Goal: Information Seeking & Learning: Compare options

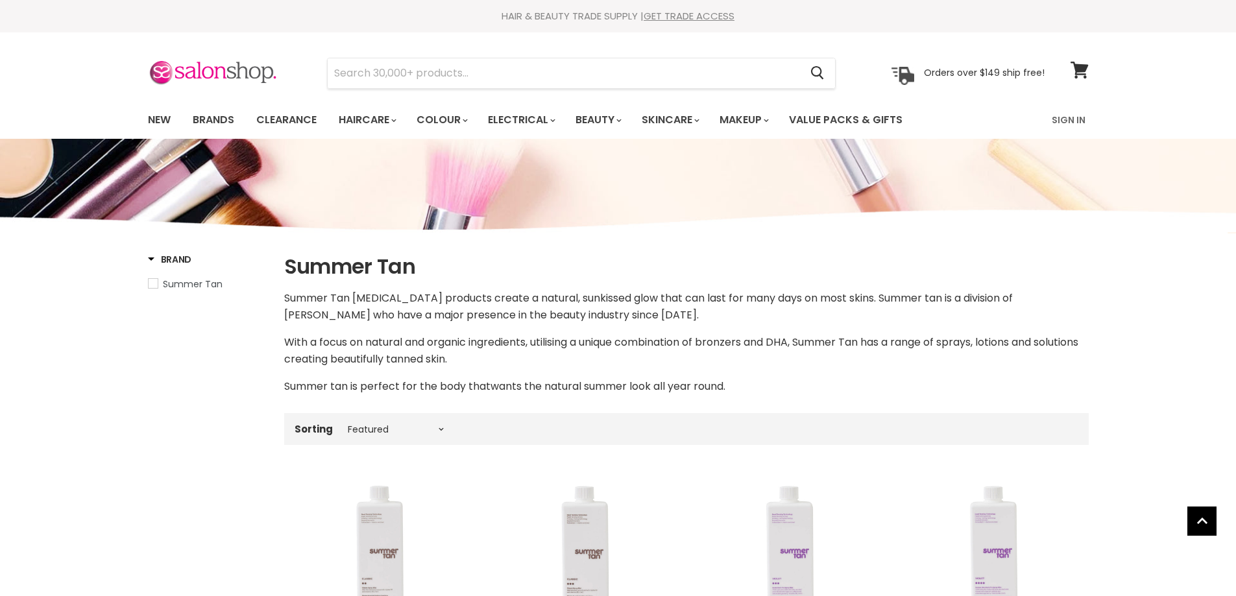
select select "manual"
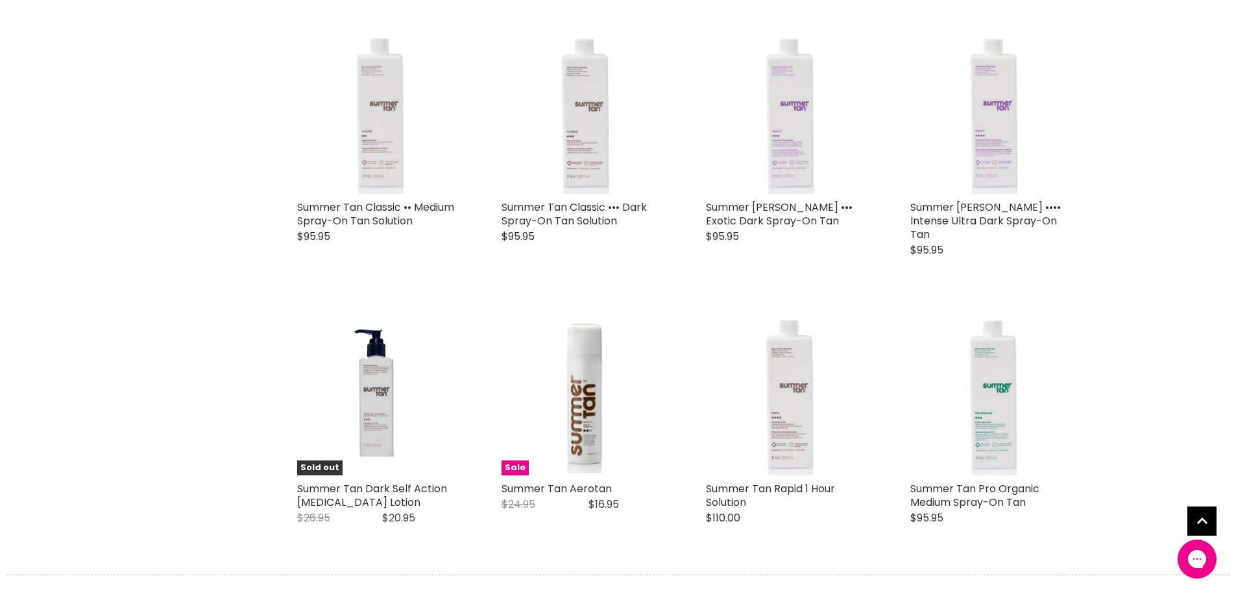
scroll to position [454, 0]
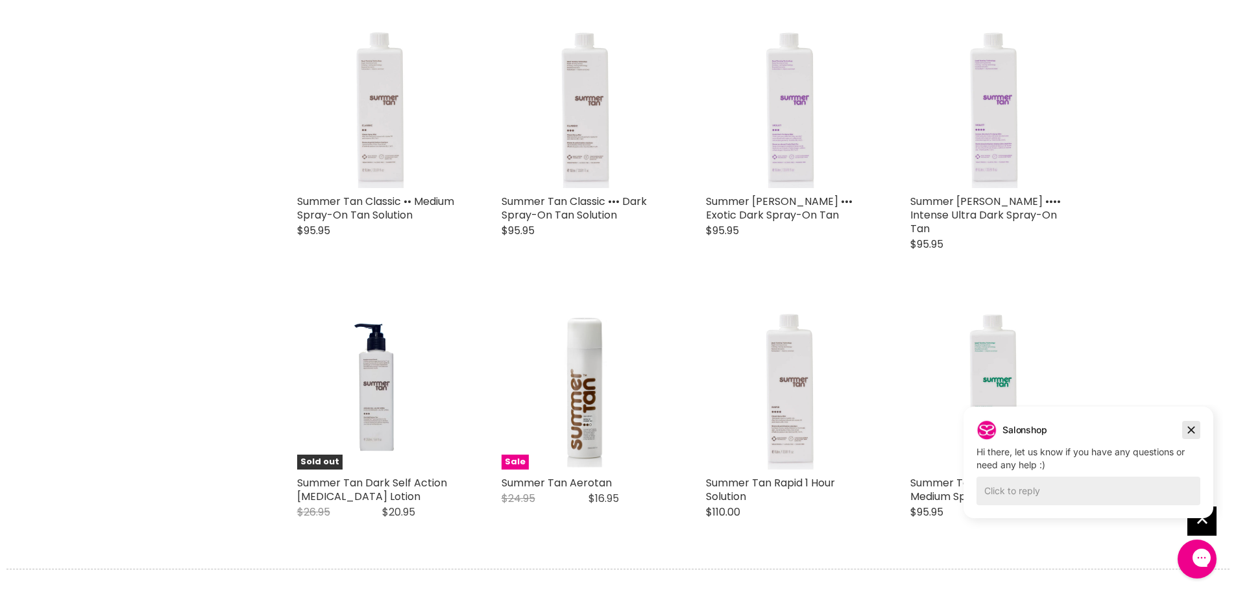
click at [1190, 432] on icon "Dismiss campaign" at bounding box center [1191, 430] width 7 height 7
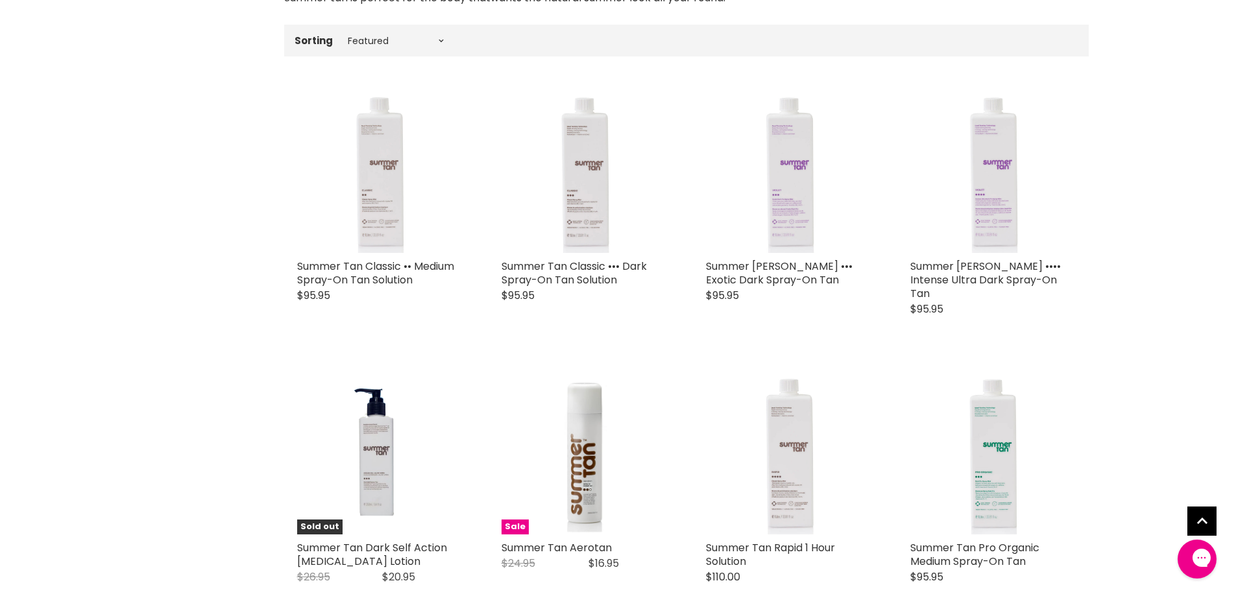
scroll to position [324, 0]
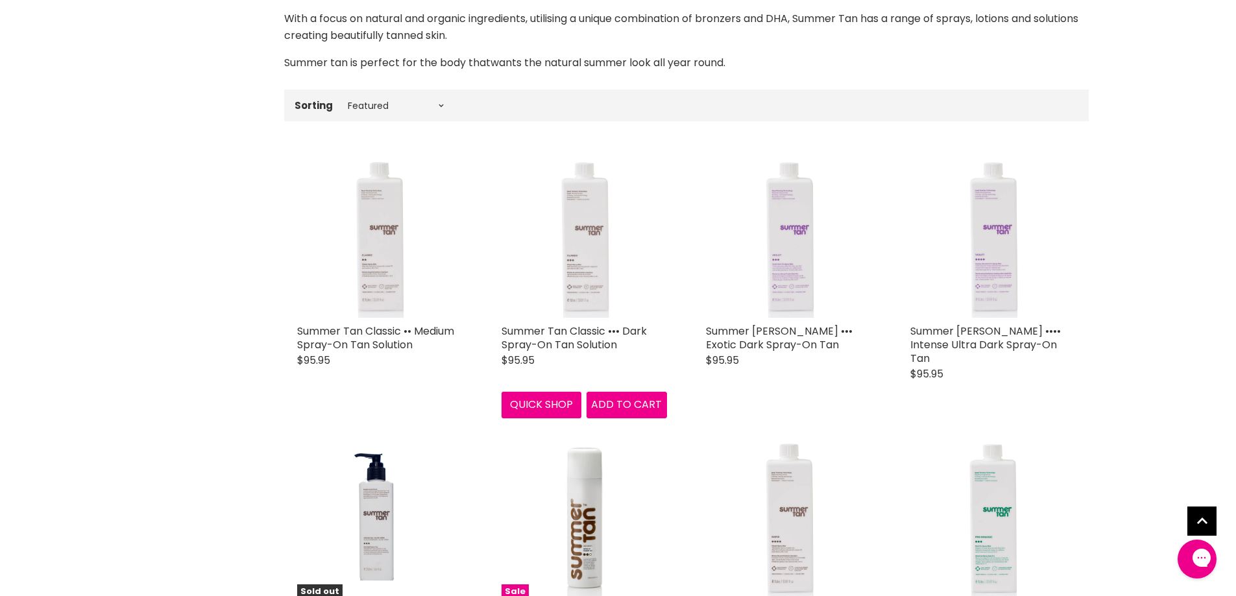
click at [597, 271] on img "Main content" at bounding box center [584, 235] width 106 height 165
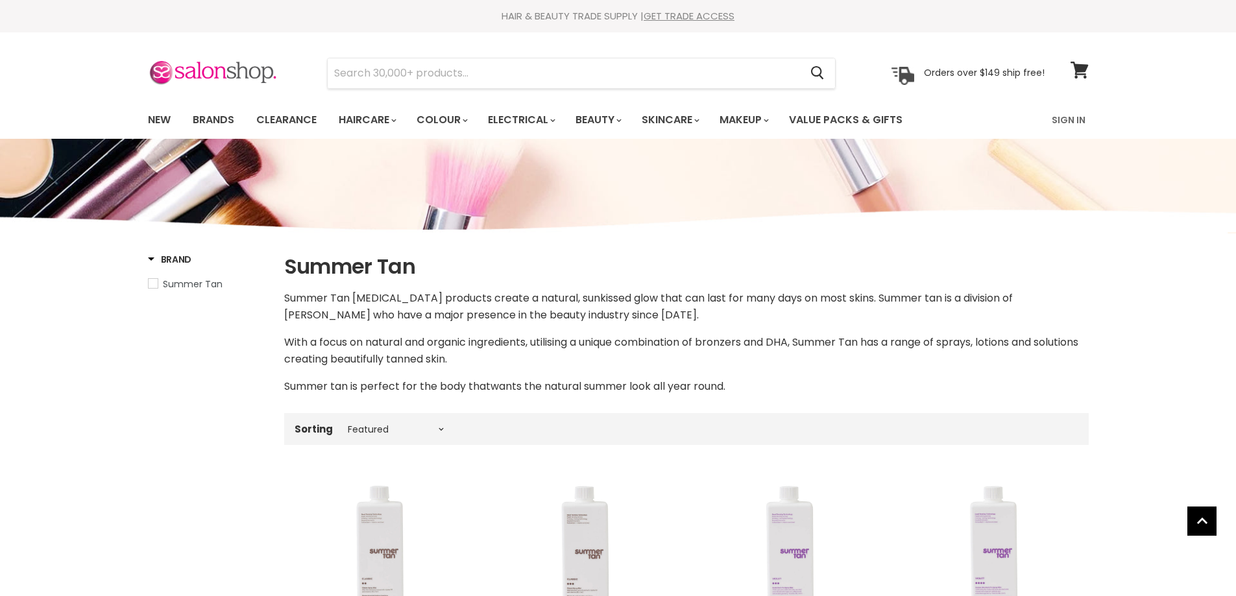
select select "manual"
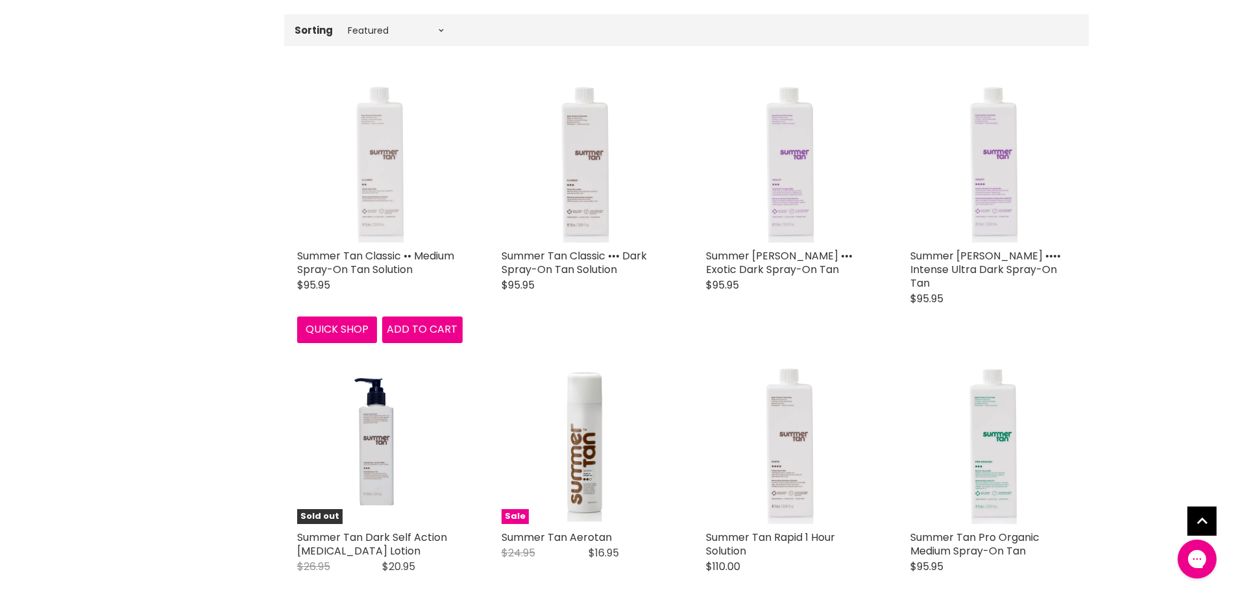
scroll to position [398, 0]
click at [380, 169] on img "Main content" at bounding box center [379, 160] width 106 height 165
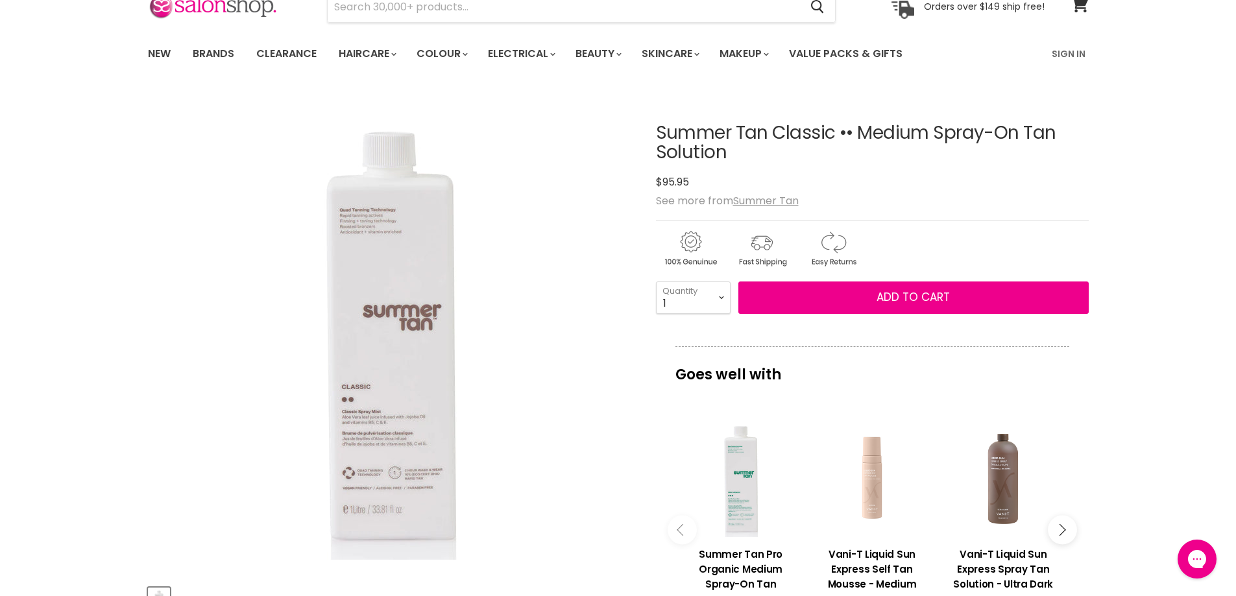
scroll to position [65, 0]
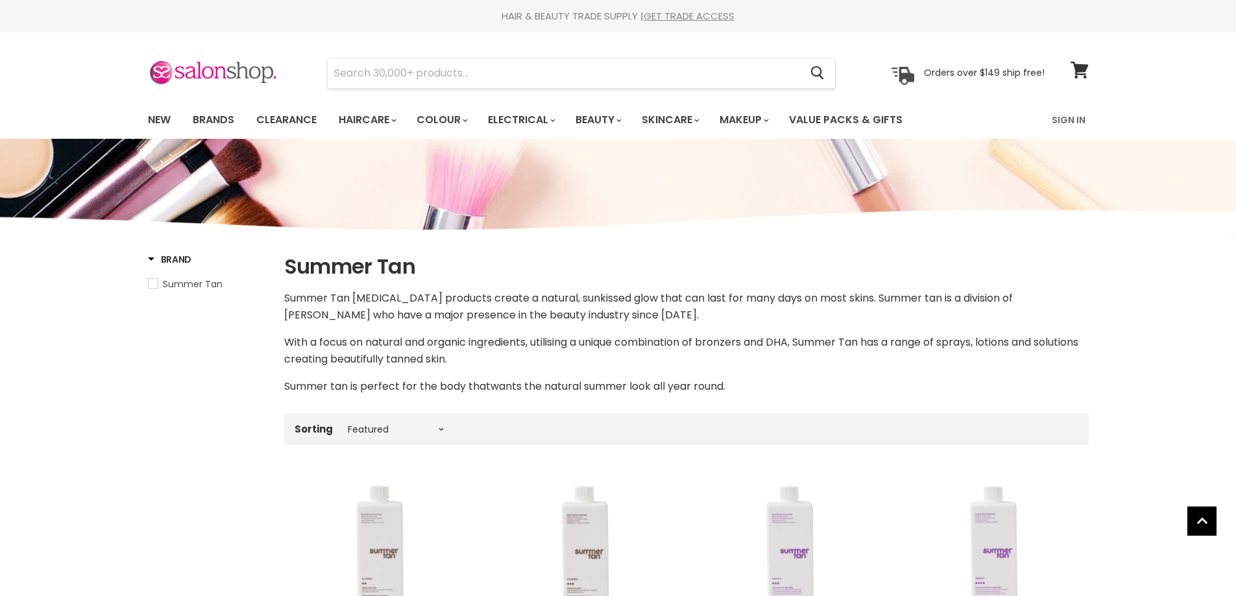
select select "manual"
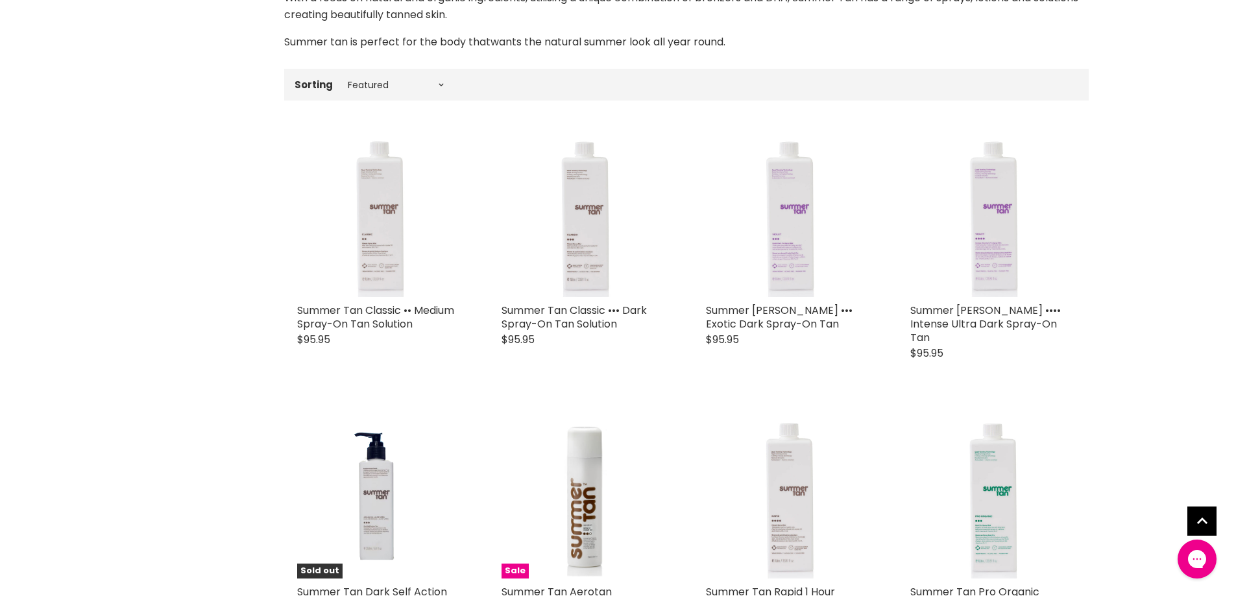
scroll to position [334, 0]
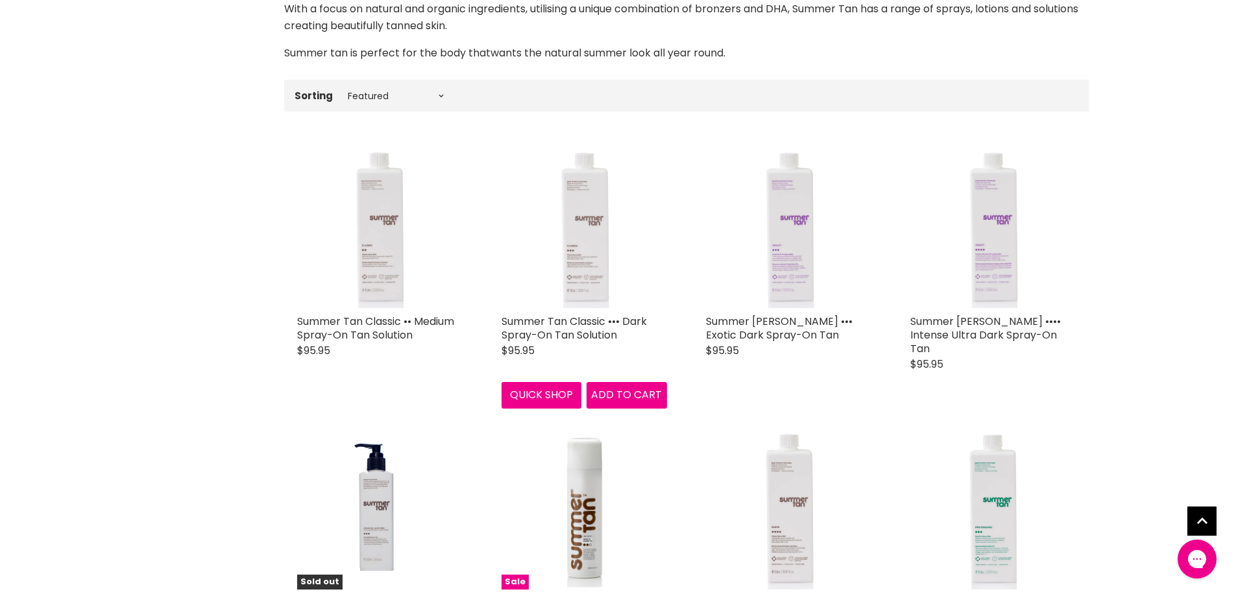
click at [582, 242] on img "Main content" at bounding box center [584, 225] width 106 height 165
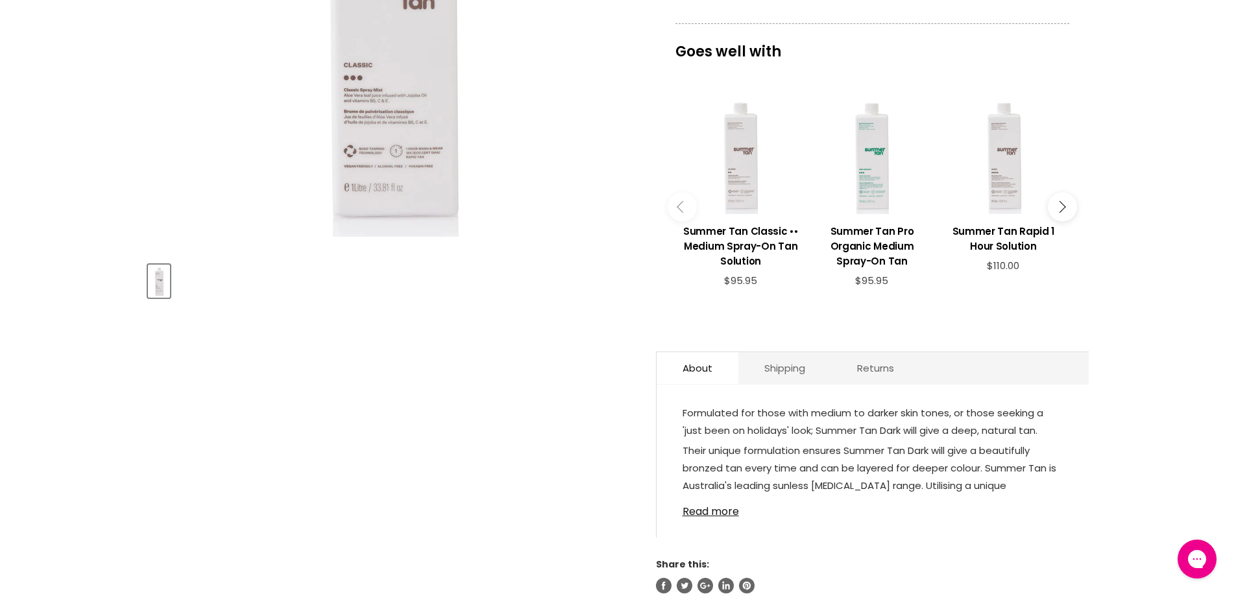
scroll to position [195, 0]
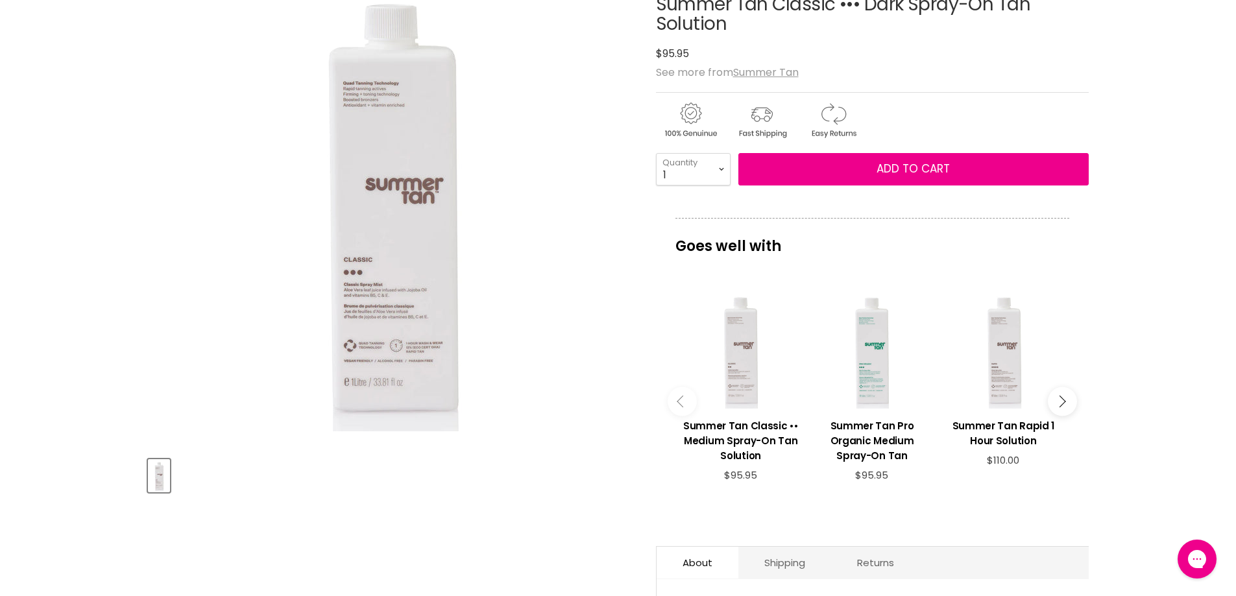
click at [1066, 395] on button "Main content" at bounding box center [1062, 401] width 29 height 29
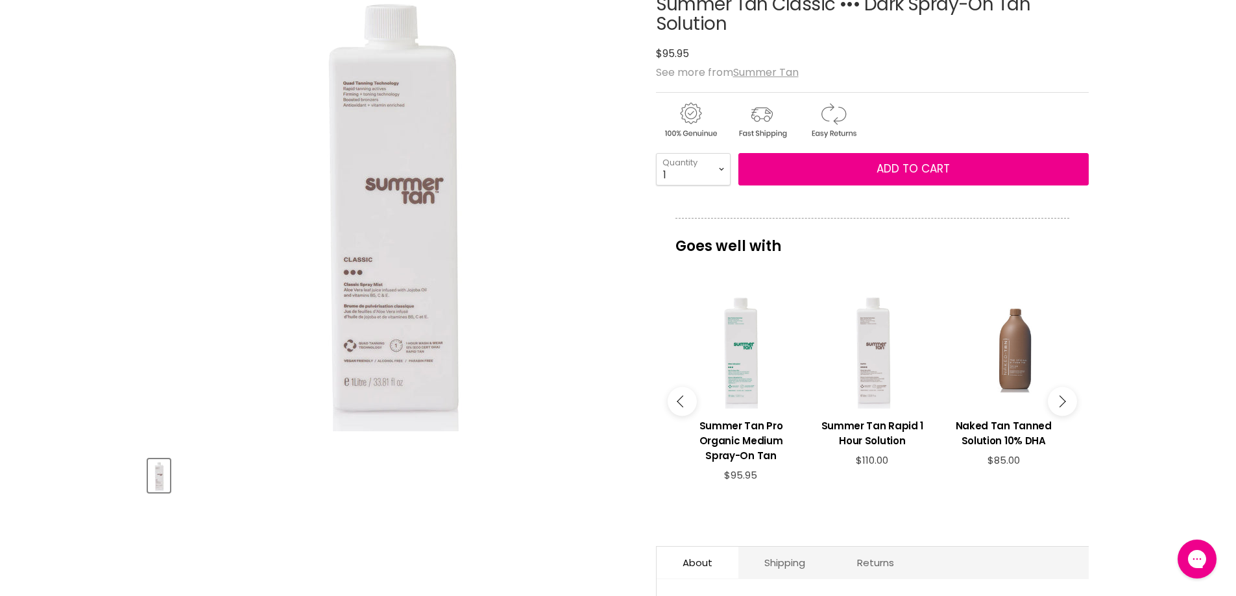
click at [1029, 350] on div "Main content" at bounding box center [1003, 350] width 118 height 118
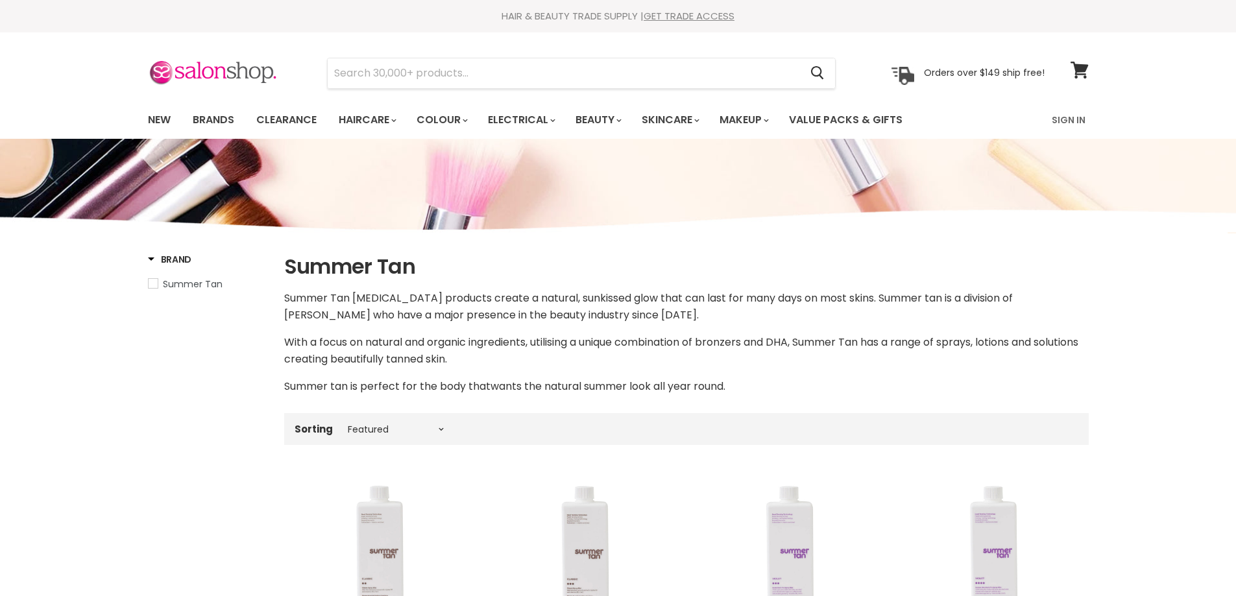
select select "manual"
